Goal: Find contact information: Find contact information

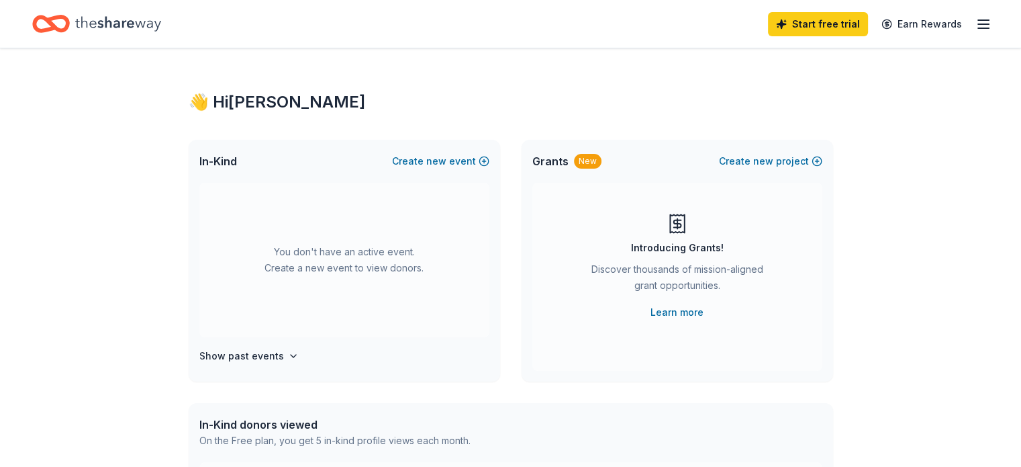
click at [976, 18] on icon "button" at bounding box center [984, 24] width 16 height 16
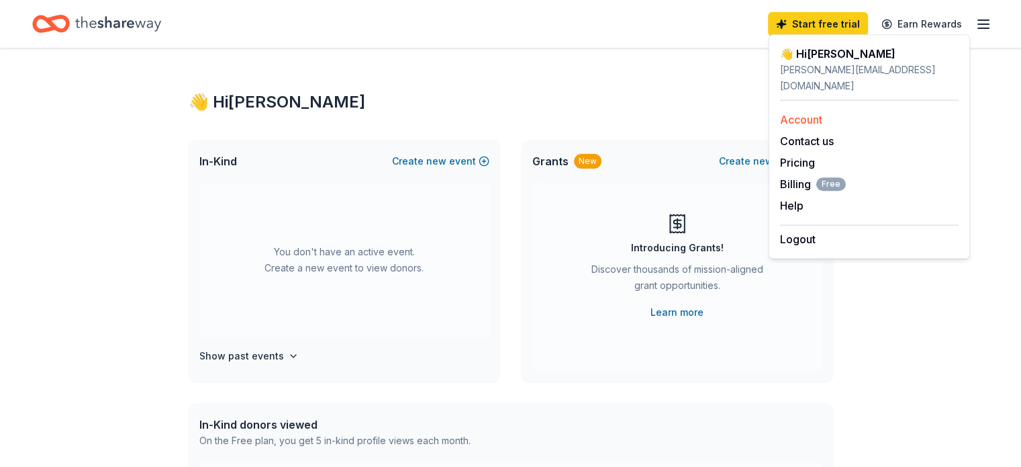
click at [812, 113] on link "Account" at bounding box center [801, 119] width 42 height 13
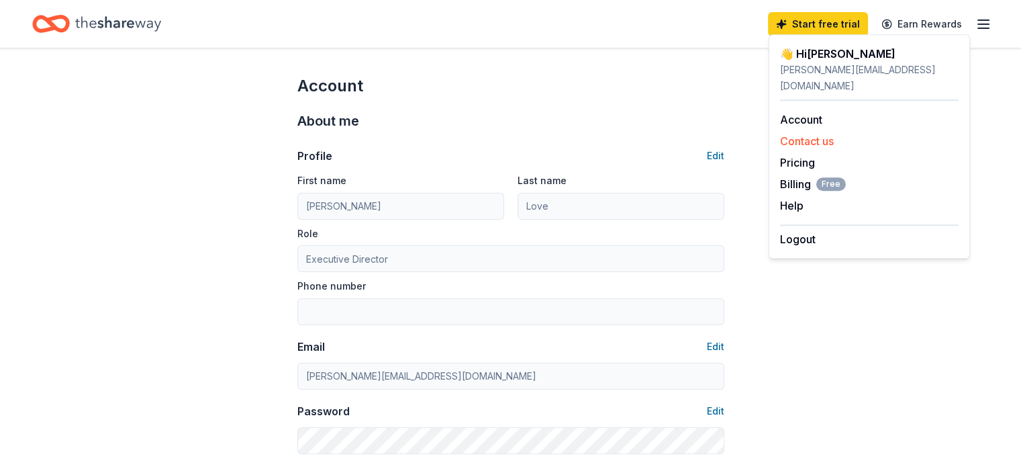
click at [800, 133] on button "Contact us" at bounding box center [807, 141] width 54 height 16
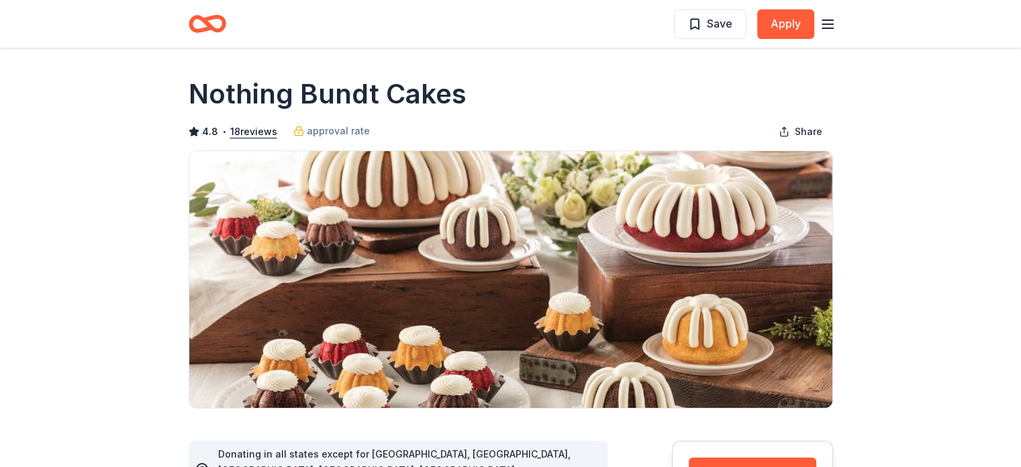
click at [829, 26] on icon "button" at bounding box center [828, 24] width 16 height 16
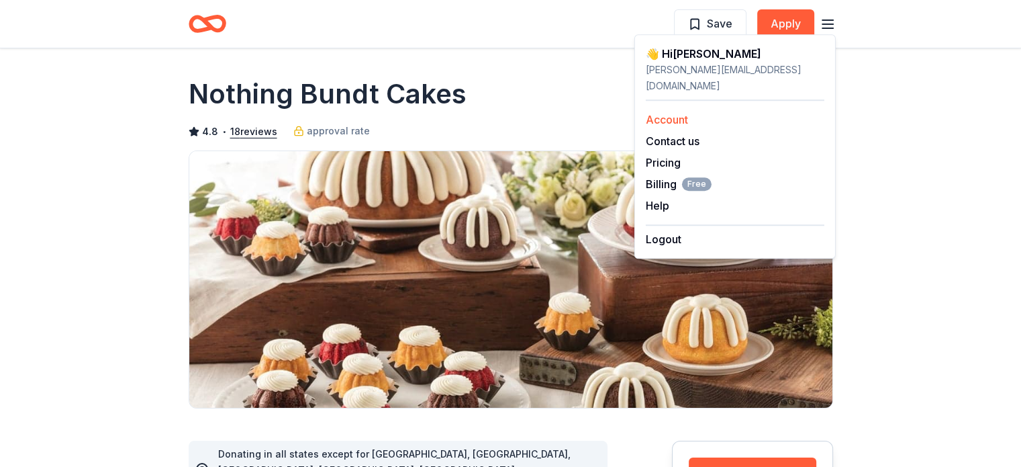
click at [654, 113] on link "Account" at bounding box center [667, 119] width 42 height 13
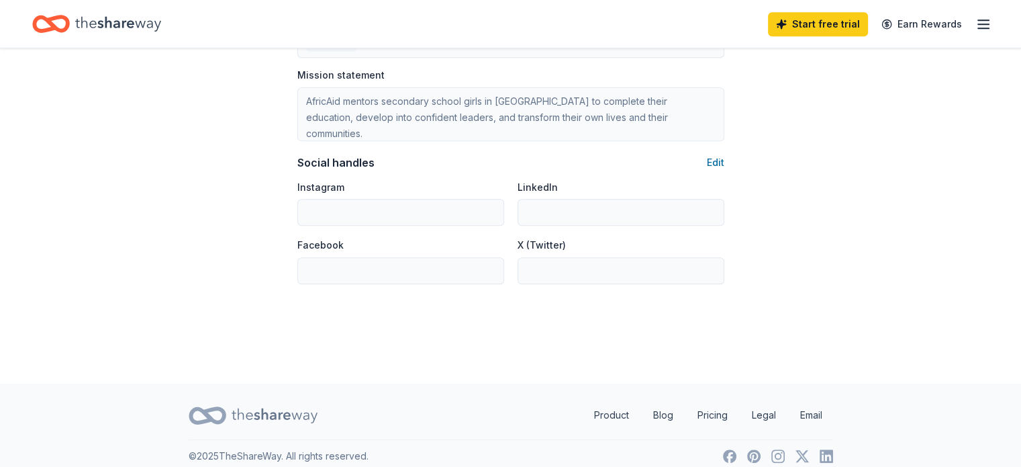
scroll to position [878, 0]
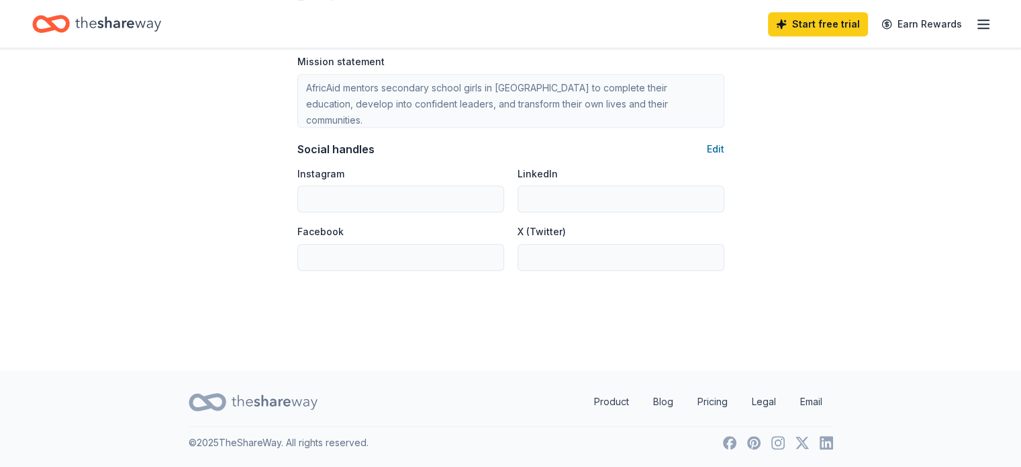
click at [136, 18] on icon "Home" at bounding box center [118, 24] width 86 height 28
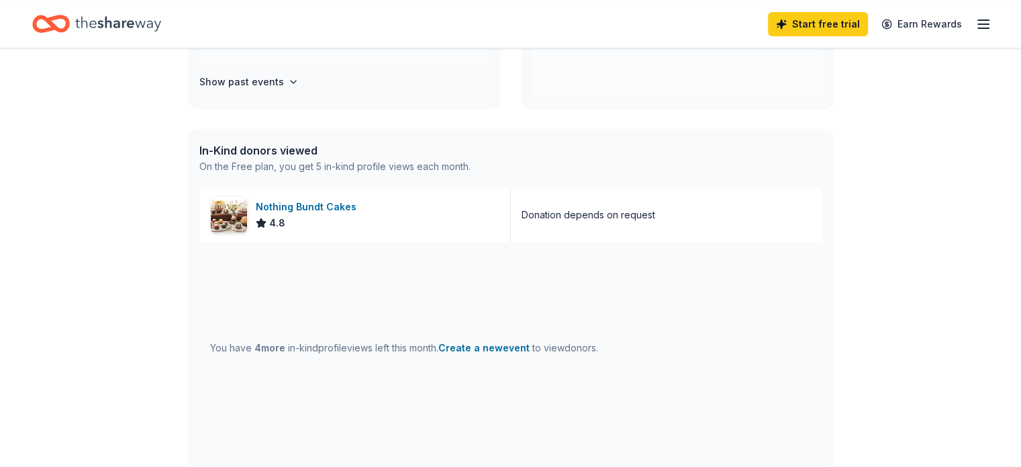
scroll to position [263, 0]
